Goal: Task Accomplishment & Management: Use online tool/utility

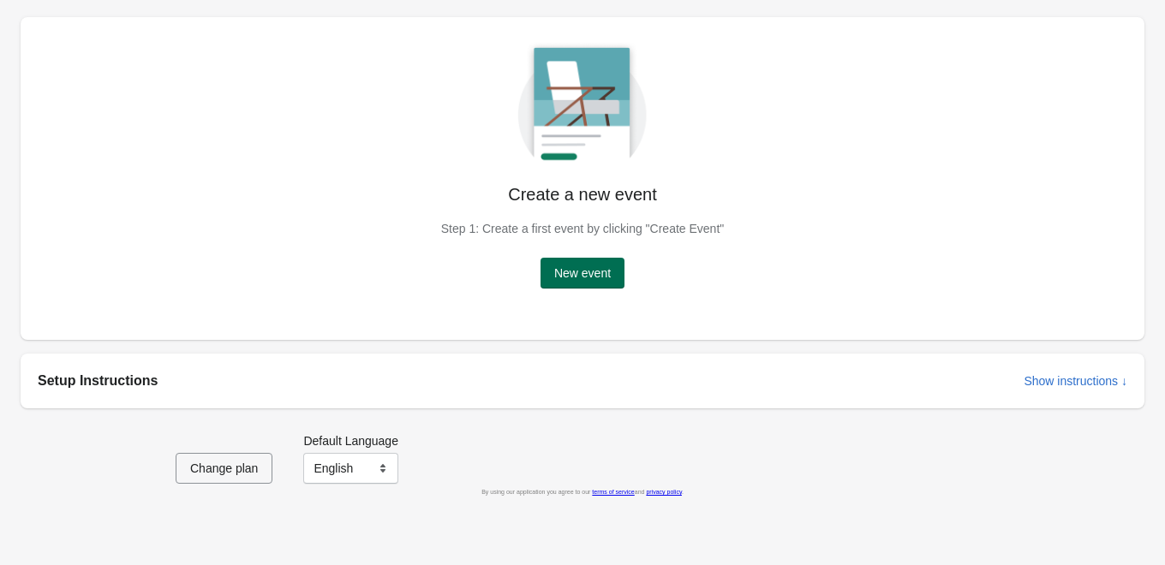
click at [580, 277] on span "New event" at bounding box center [582, 273] width 57 height 14
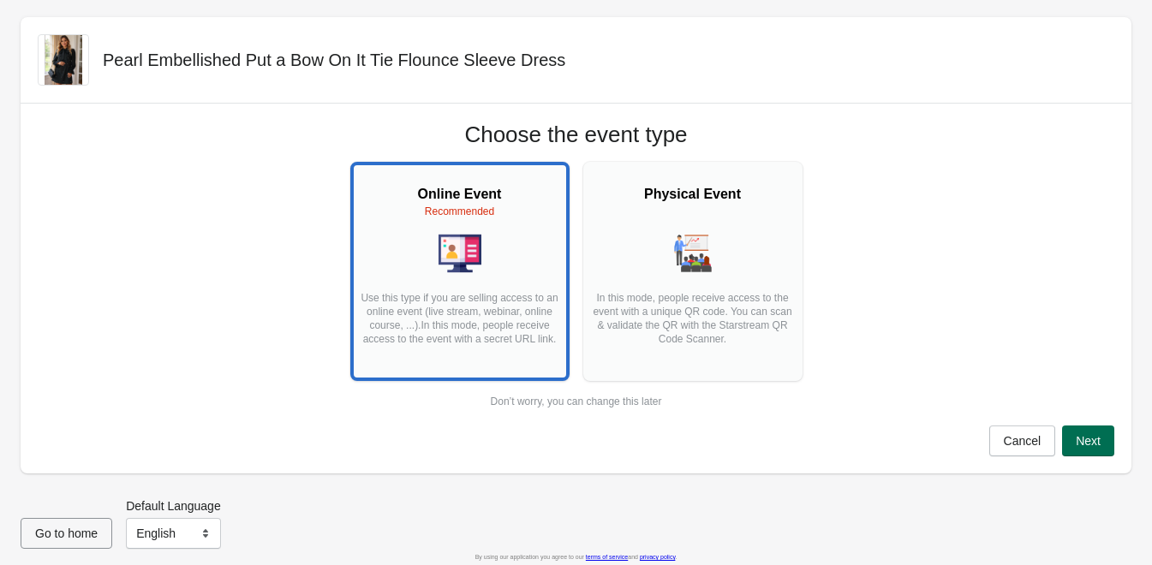
click at [1092, 449] on button "Next" at bounding box center [1088, 441] width 52 height 31
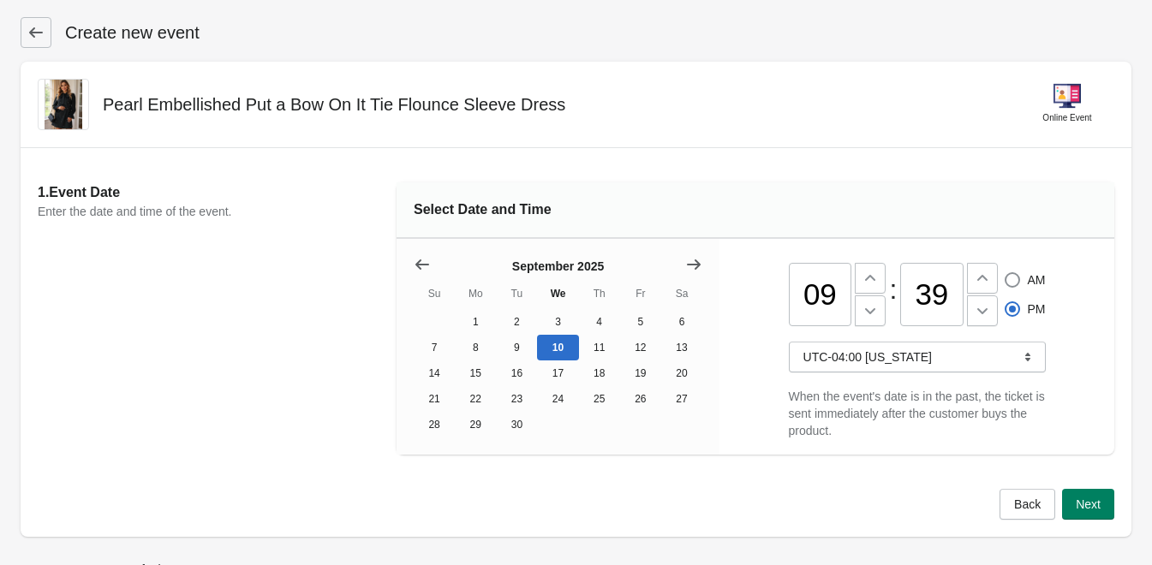
click at [42, 39] on icon at bounding box center [35, 32] width 17 height 17
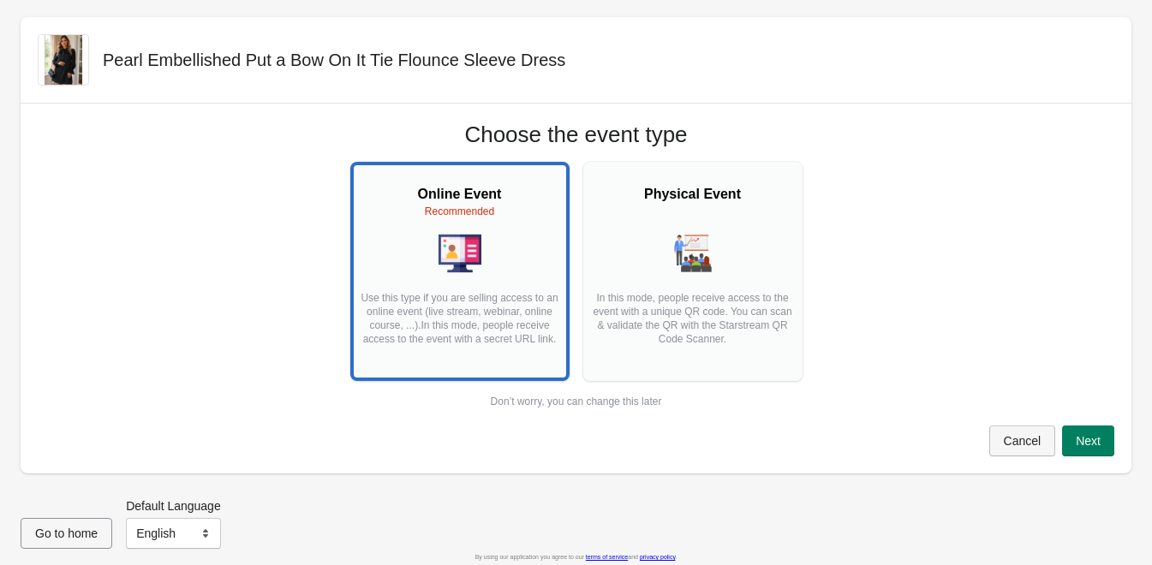
click at [1017, 442] on span "Cancel" at bounding box center [1023, 441] width 38 height 14
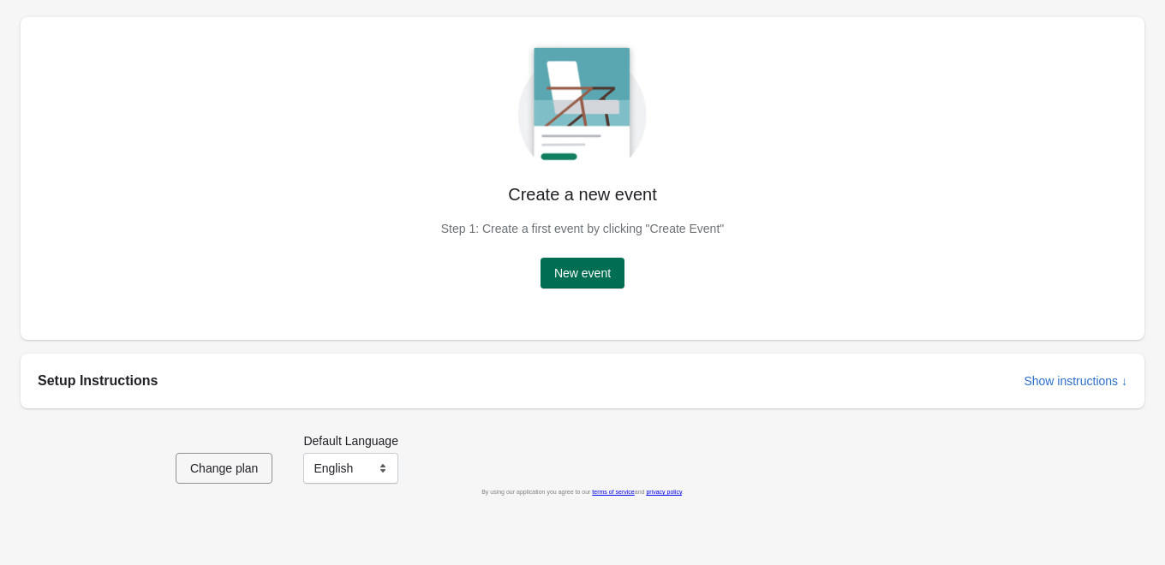
click at [593, 278] on span "New event" at bounding box center [582, 273] width 57 height 14
